Goal: Find specific page/section: Find specific page/section

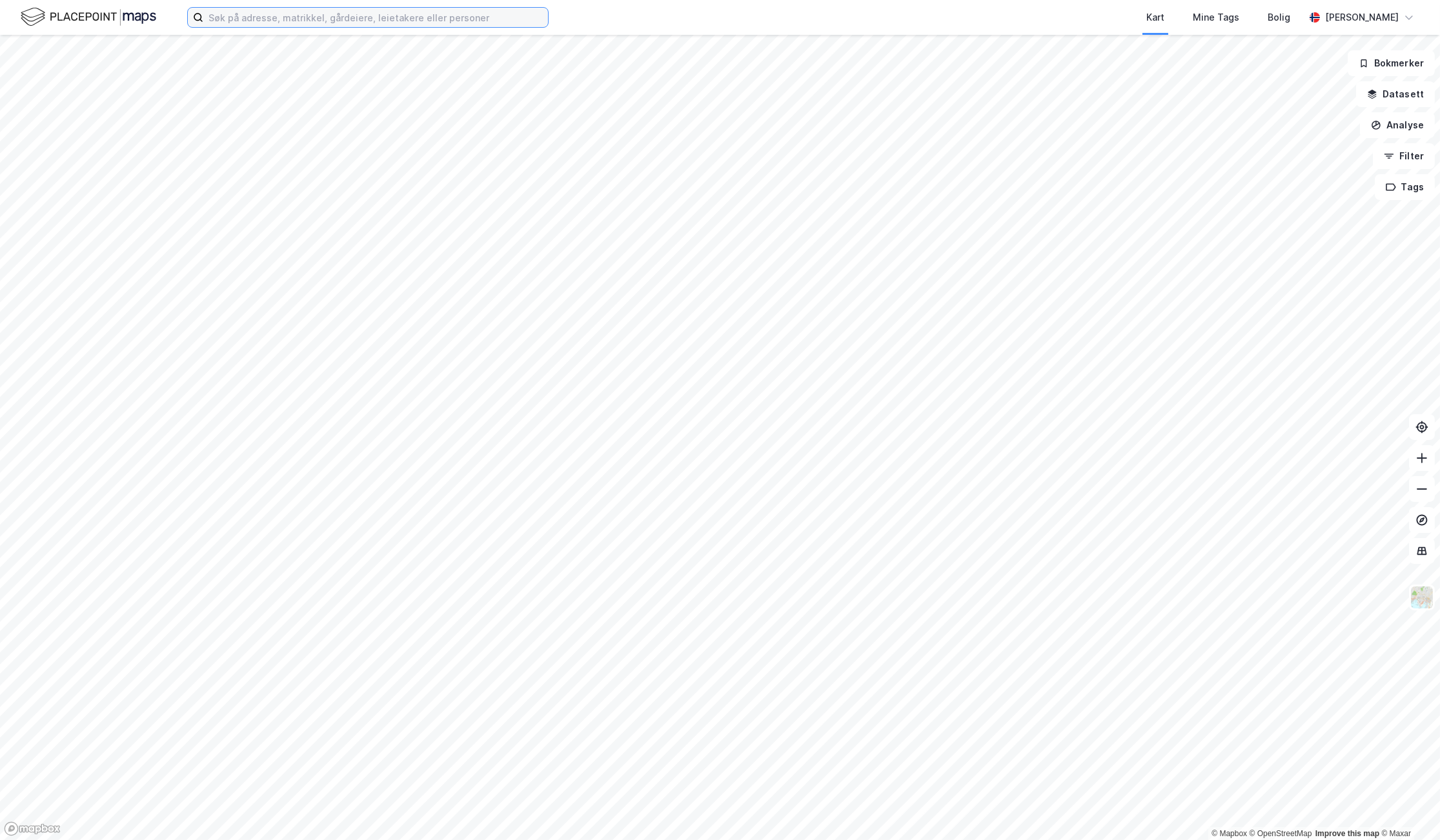
click at [322, 17] on input at bounding box center [375, 17] width 345 height 20
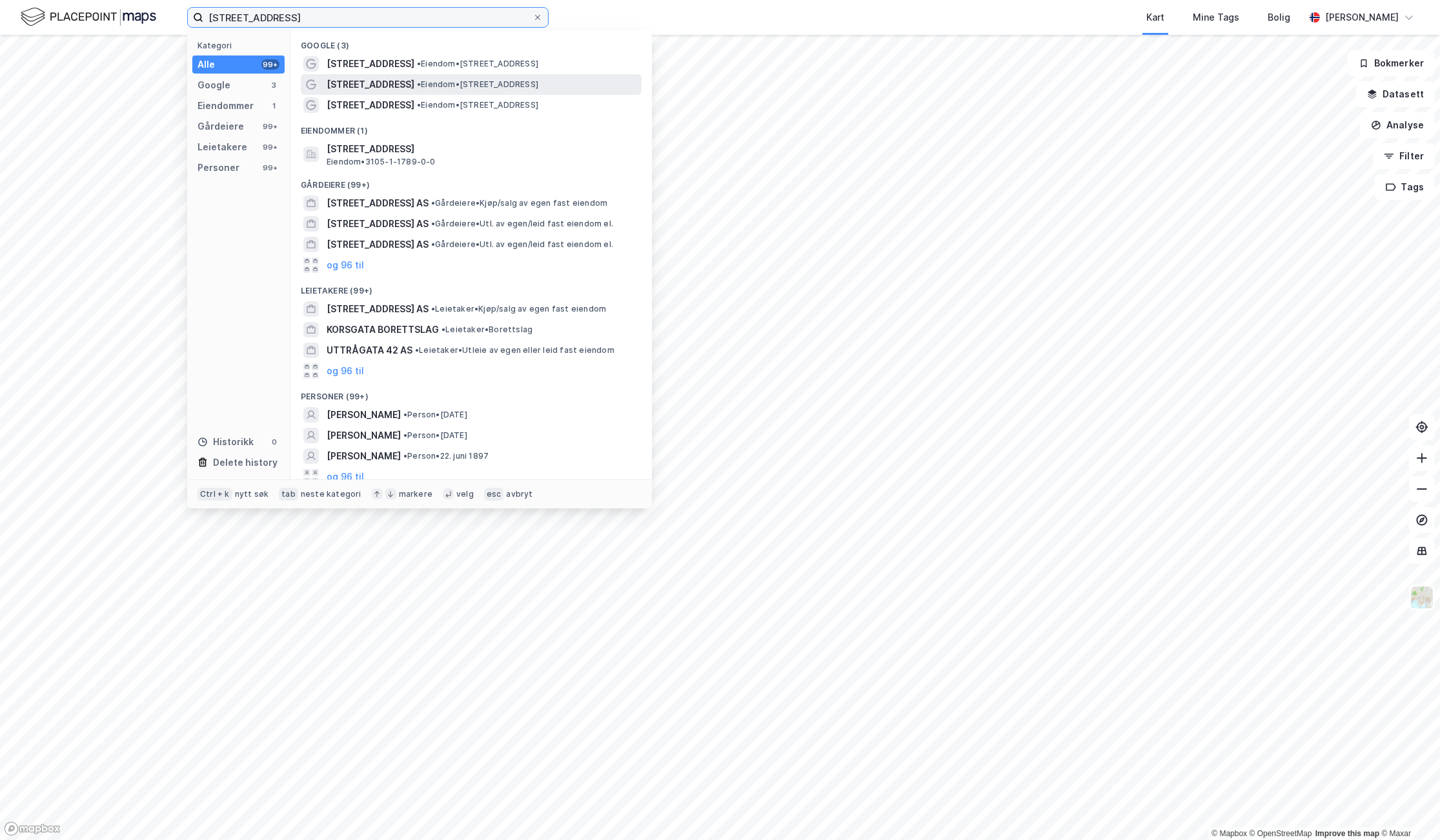
type input "[STREET_ADDRESS]"
click at [449, 81] on span "• Eiendom • [STREET_ADDRESS]" at bounding box center [477, 84] width 122 height 10
